Goal: Browse casually

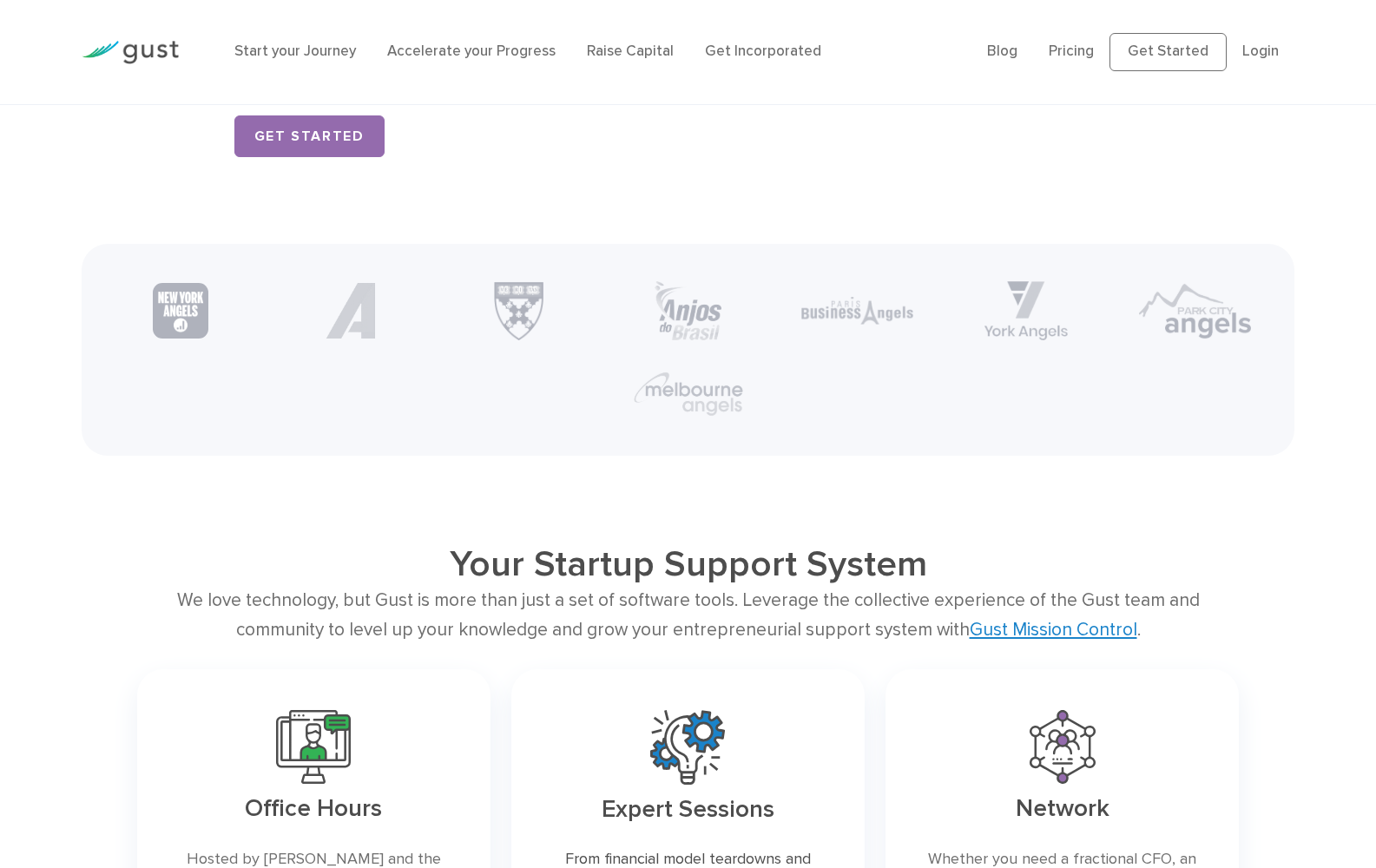
scroll to position [3113, 0]
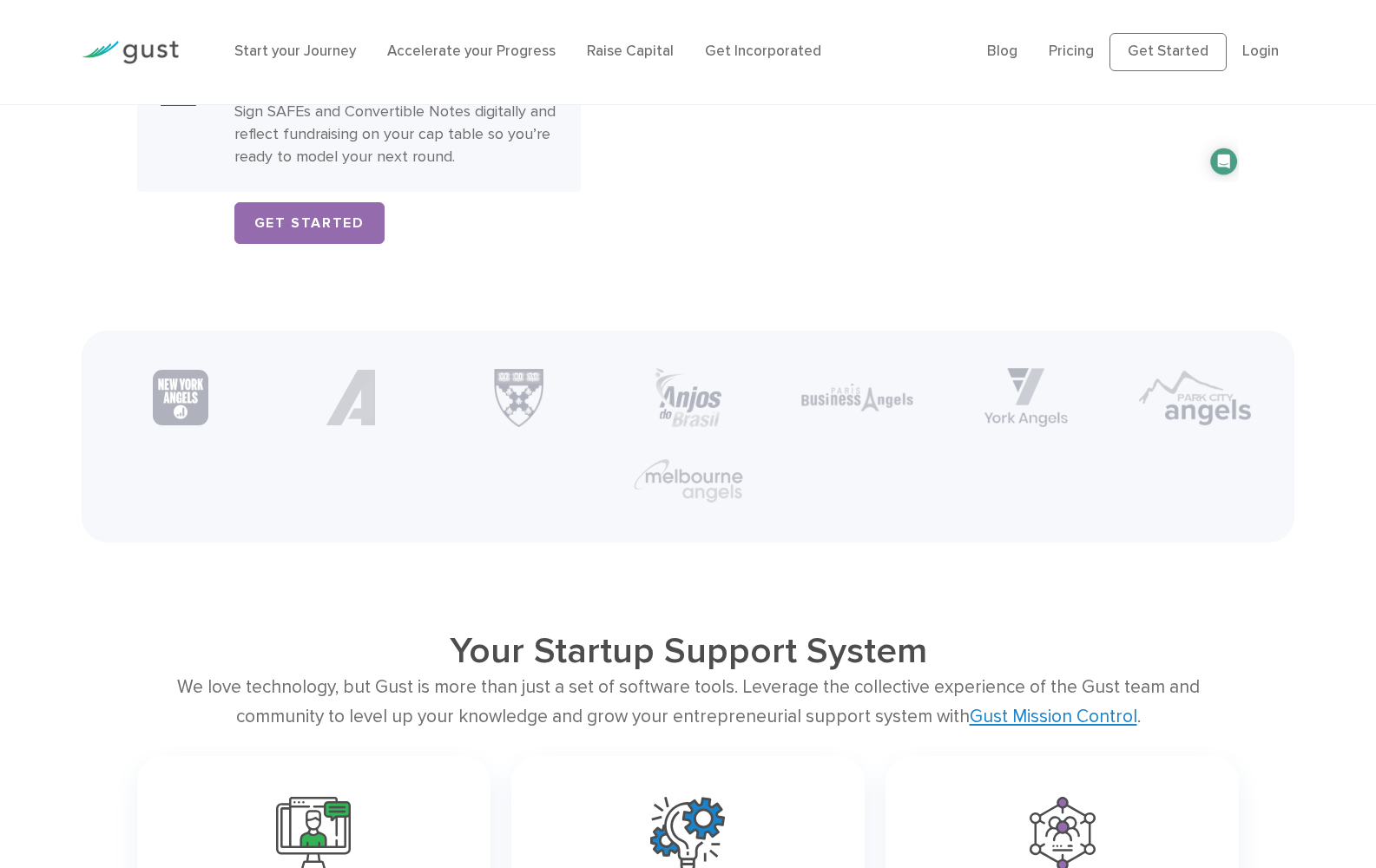
click at [395, 125] on p "Sign SAFEs and Convertible Notes digitally and reflect fundraising on your cap …" at bounding box center [396, 135] width 324 height 68
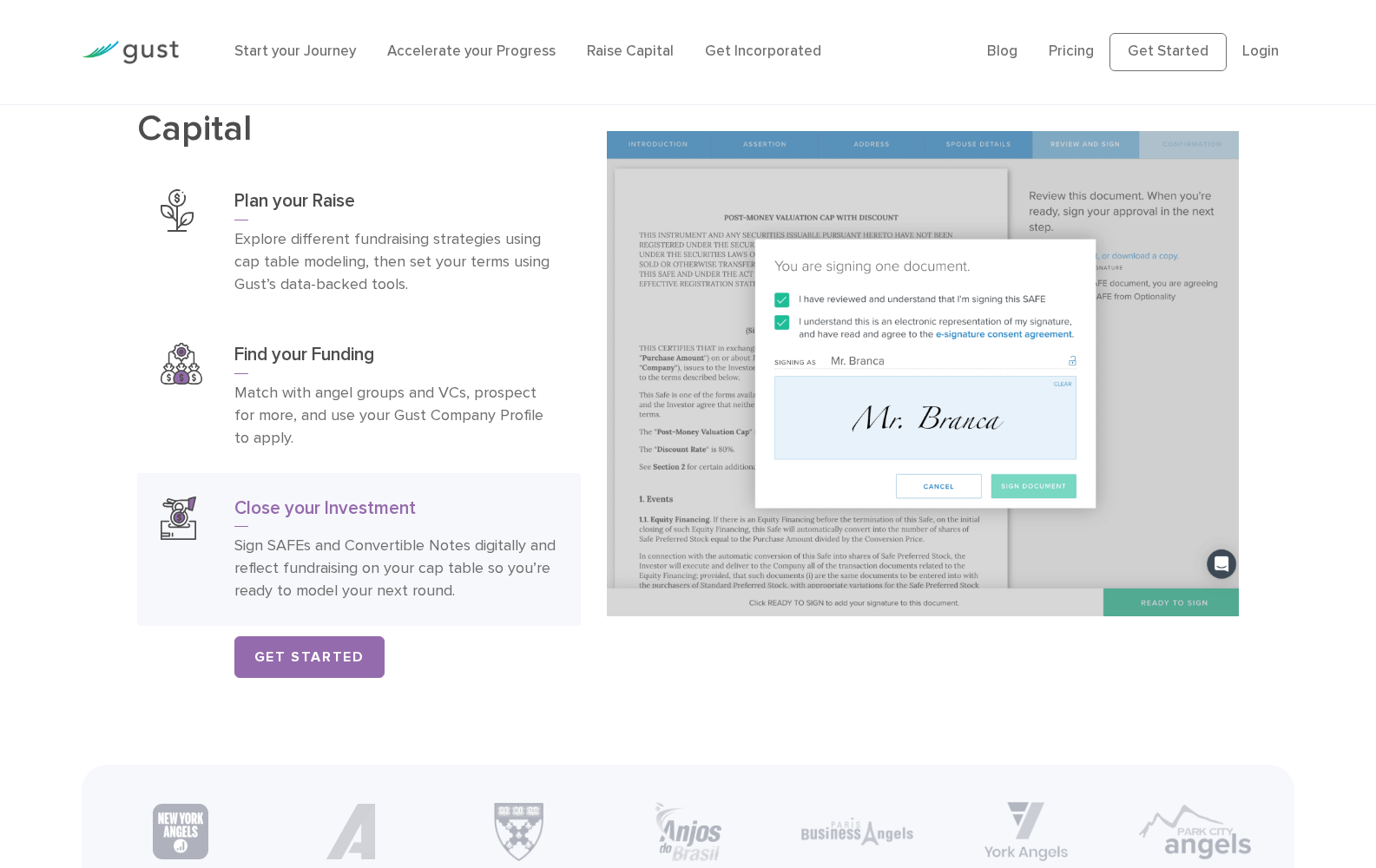
scroll to position [2506, 0]
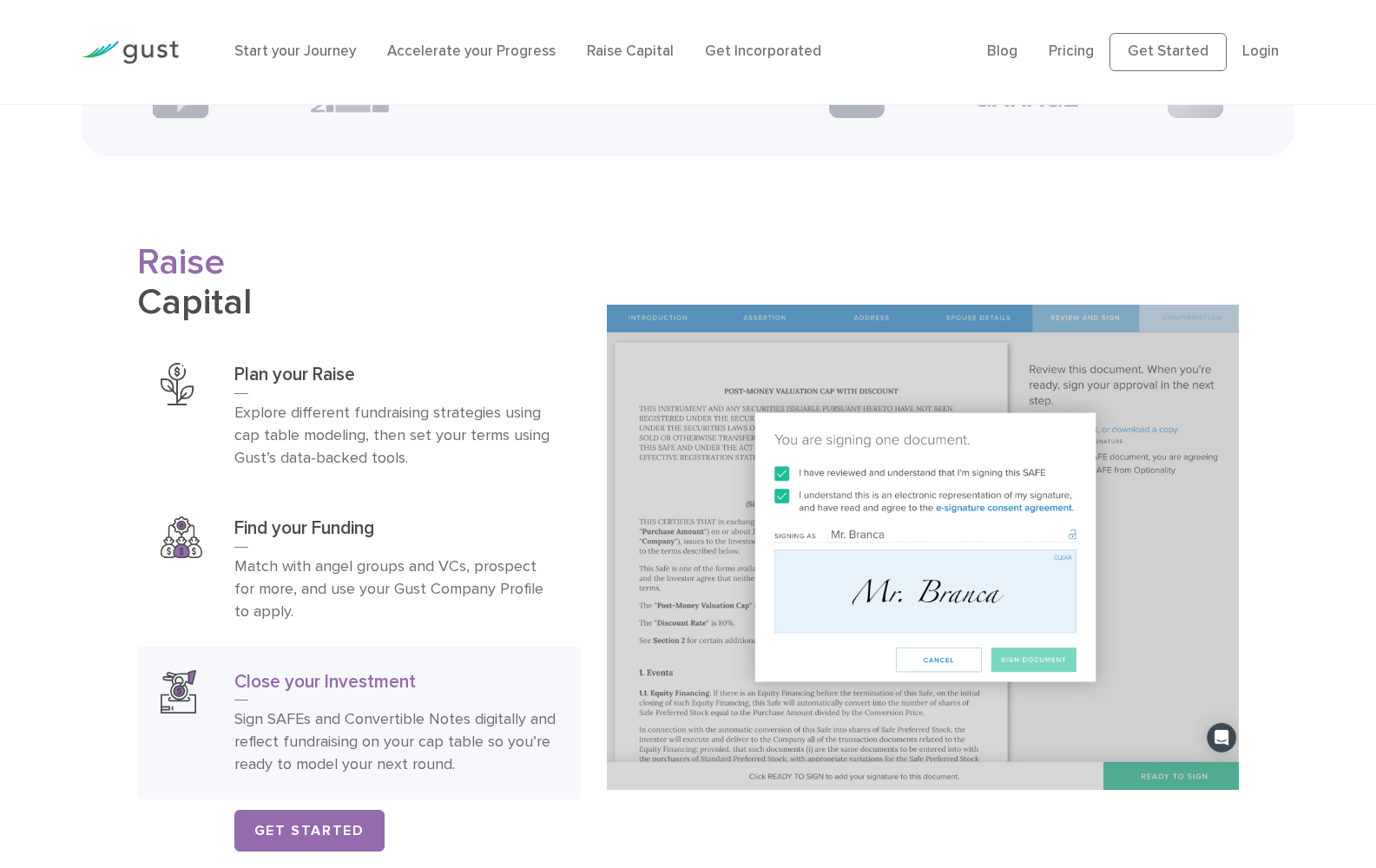
click at [937, 537] on img at bounding box center [922, 547] width 632 height 485
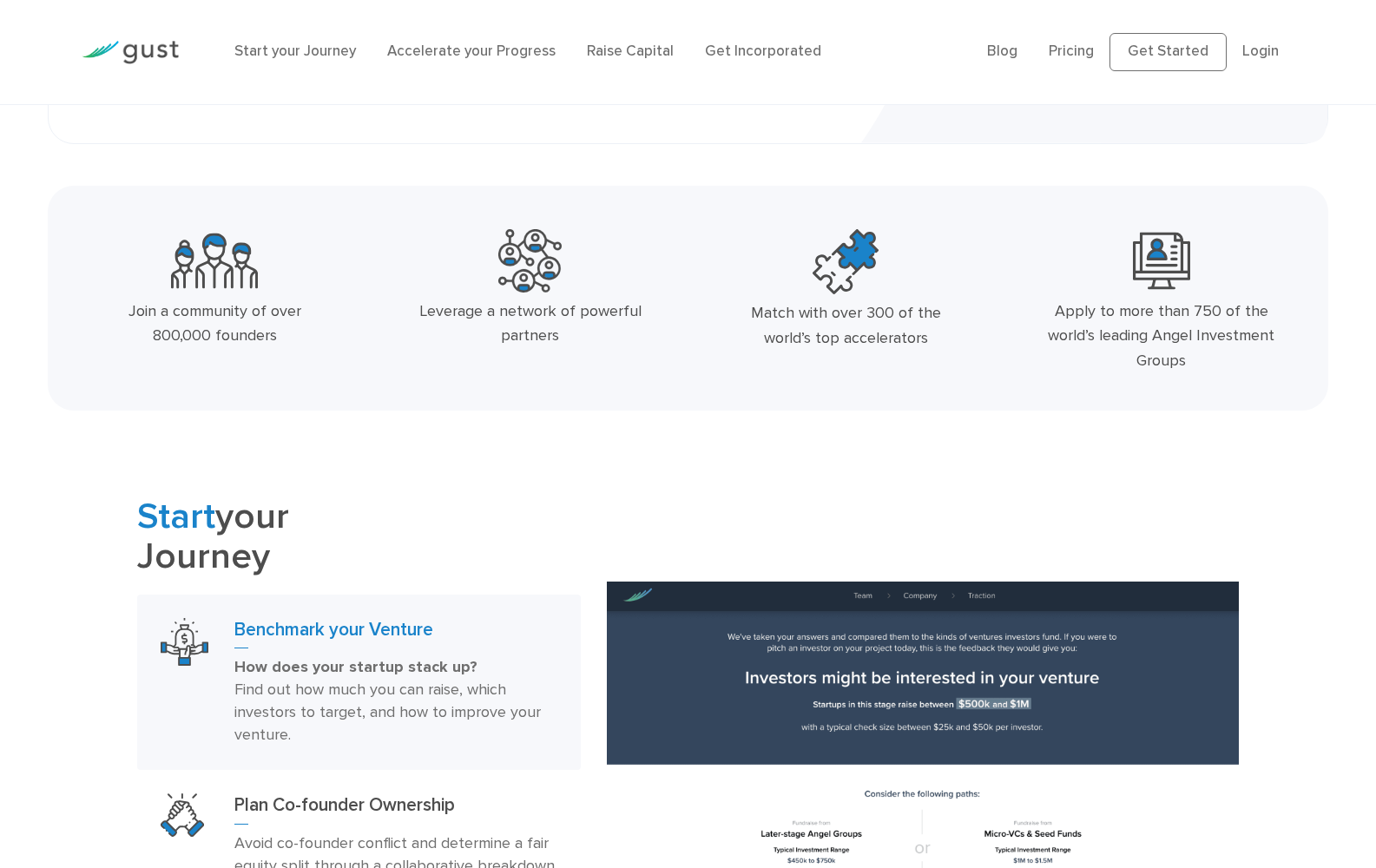
scroll to position [509, 0]
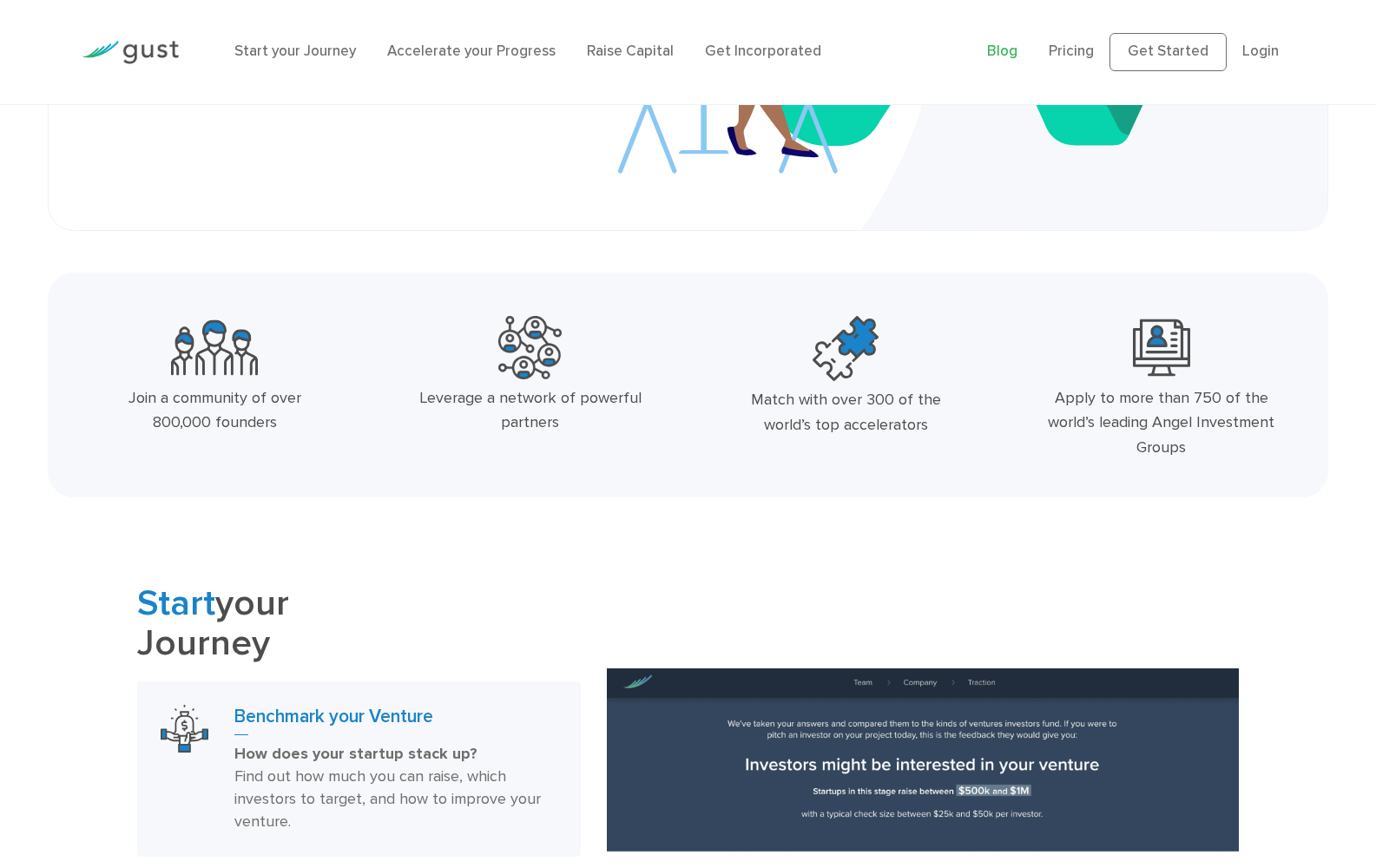
click at [1008, 51] on link "Blog" at bounding box center [1002, 51] width 30 height 17
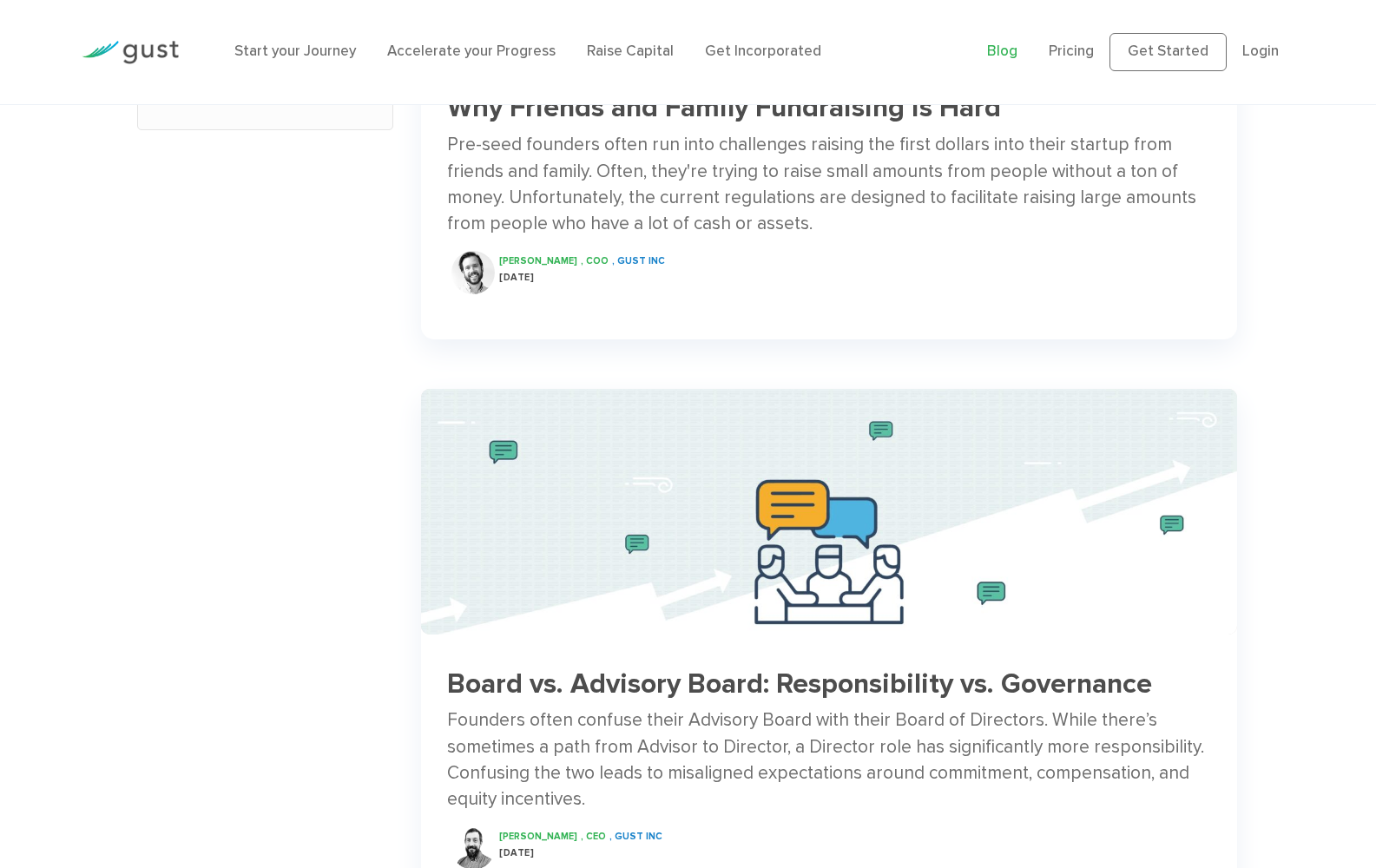
scroll to position [1216, 0]
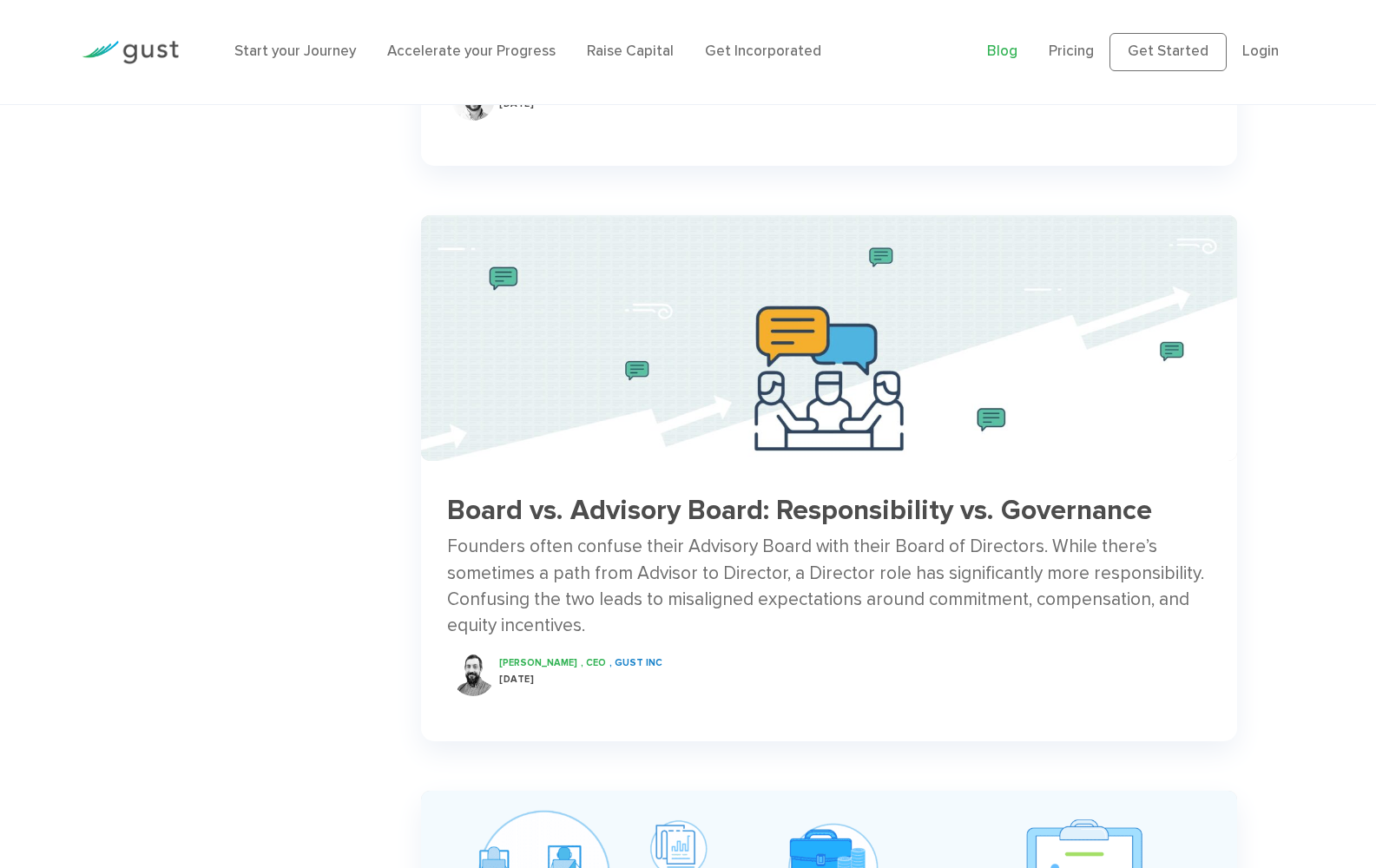
click at [1018, 52] on link "Blog" at bounding box center [1002, 51] width 30 height 17
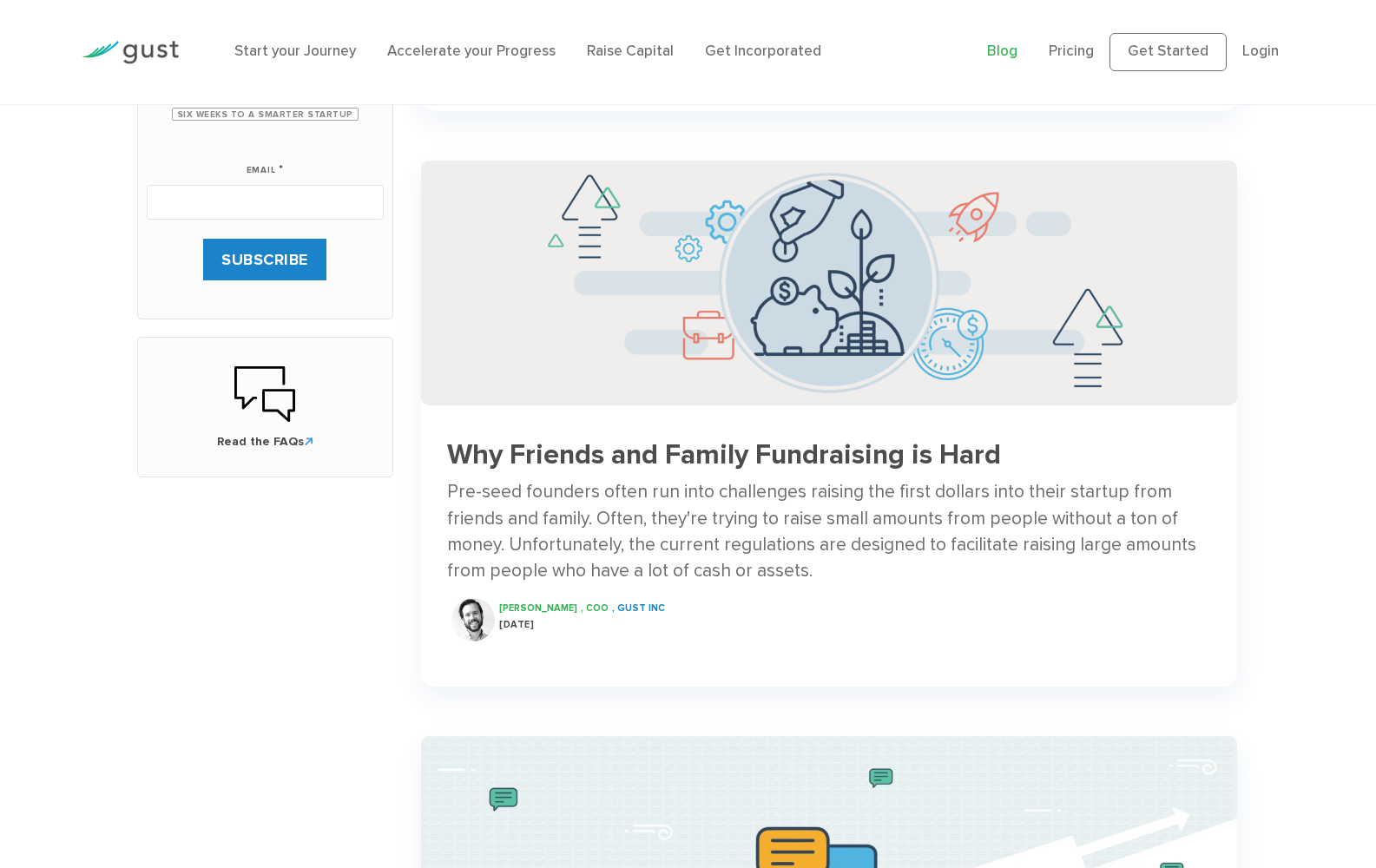
scroll to position [348, 0]
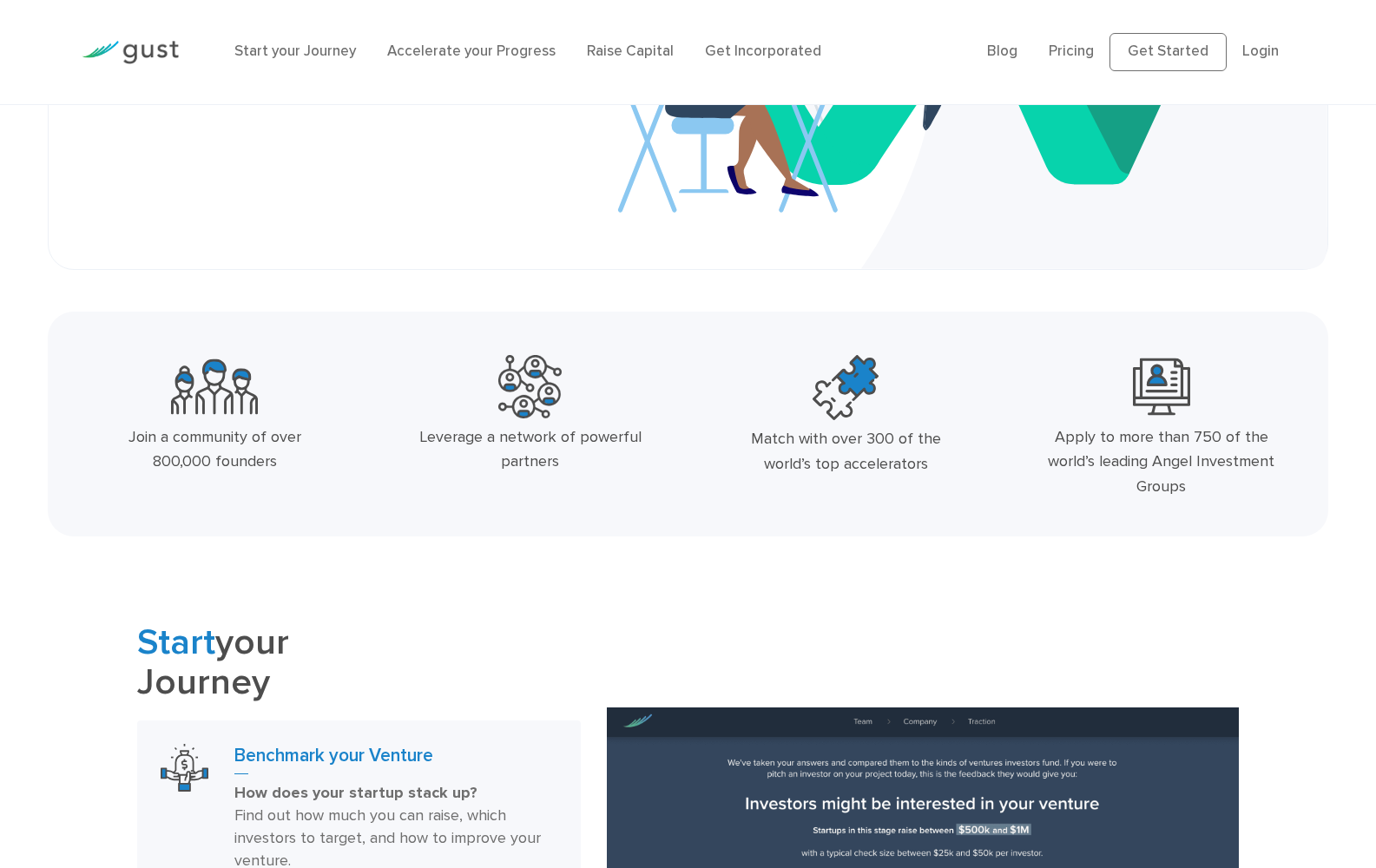
scroll to position [509, 0]
